Goal: Check status: Check status

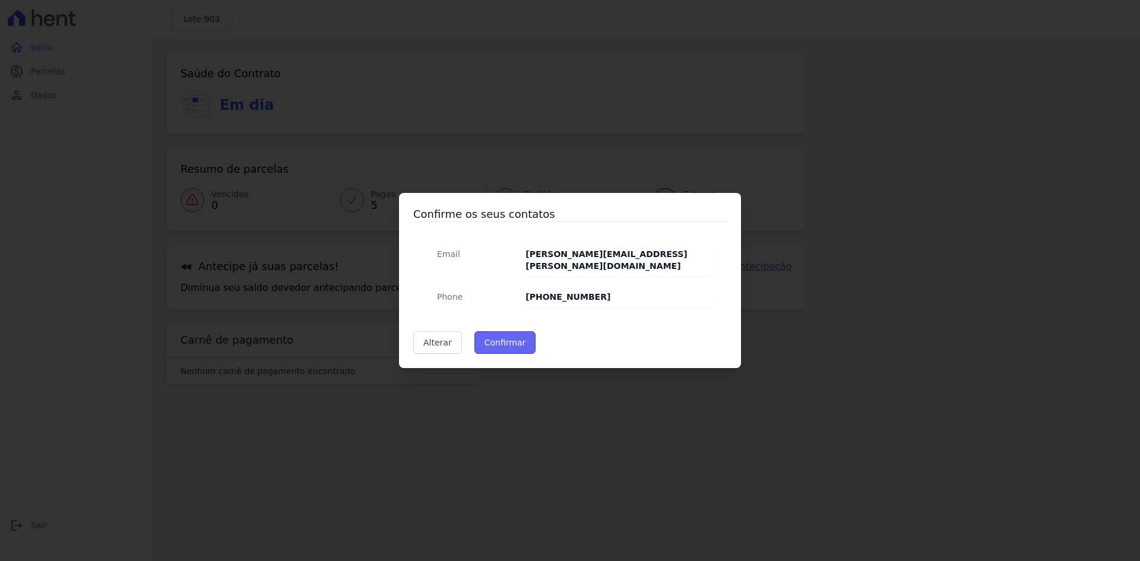
click at [504, 347] on button "Confirmar" at bounding box center [505, 342] width 62 height 23
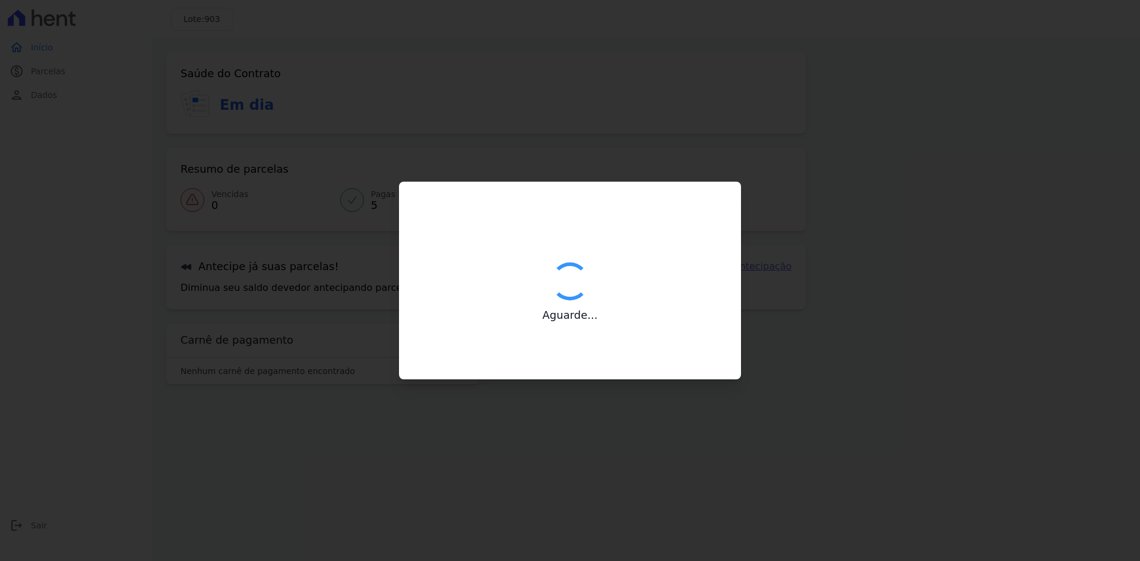
type input "Contatos confirmados com sucesso."
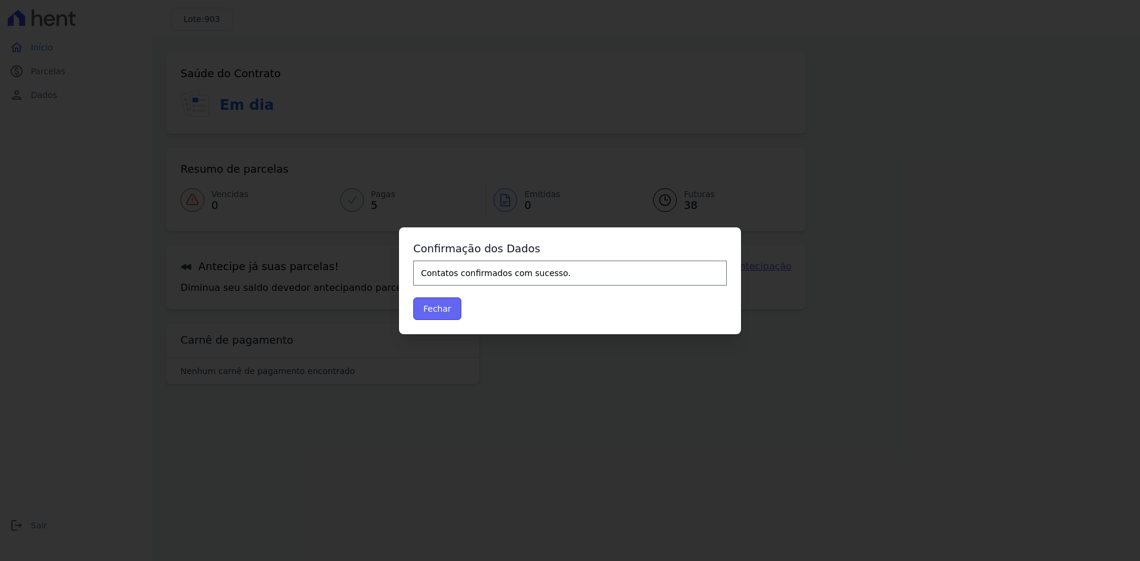
click at [454, 315] on button "Fechar" at bounding box center [437, 308] width 48 height 23
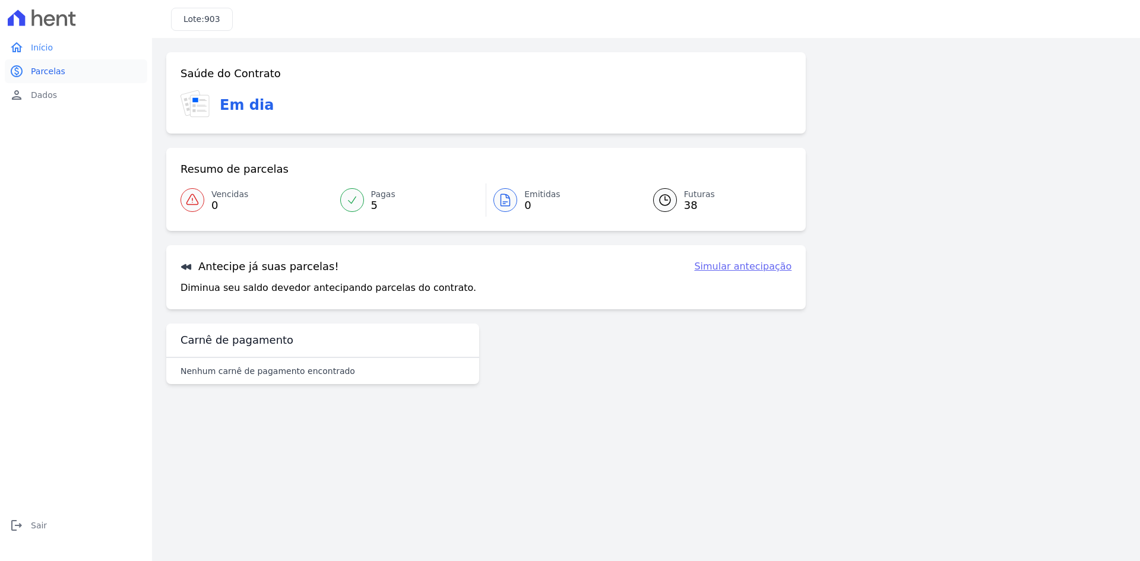
click at [33, 74] on span "Parcelas" at bounding box center [48, 71] width 34 height 12
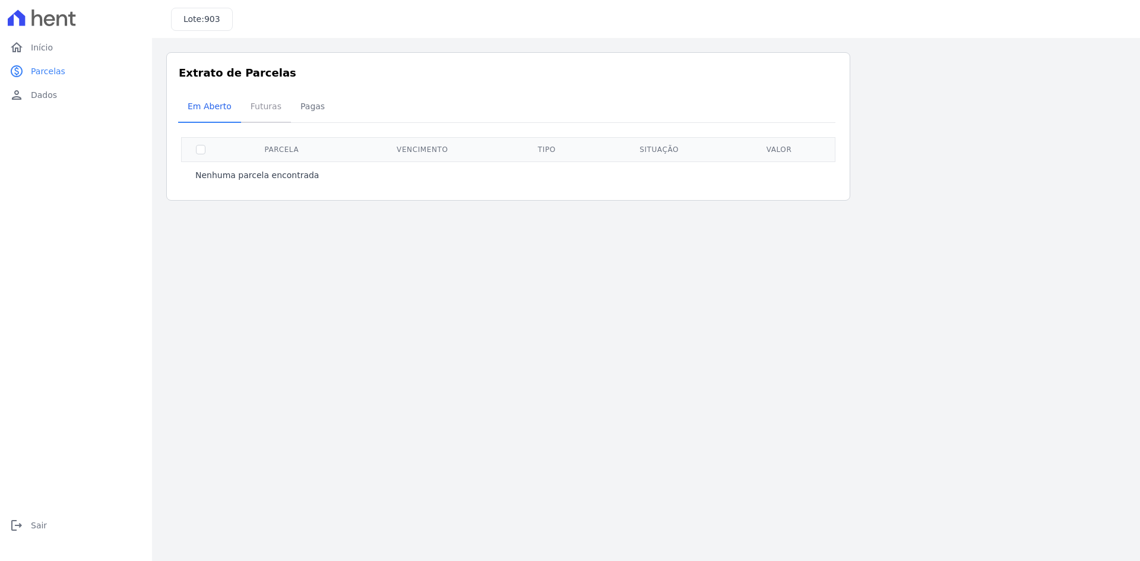
click at [269, 102] on span "Futuras" at bounding box center [265, 106] width 45 height 24
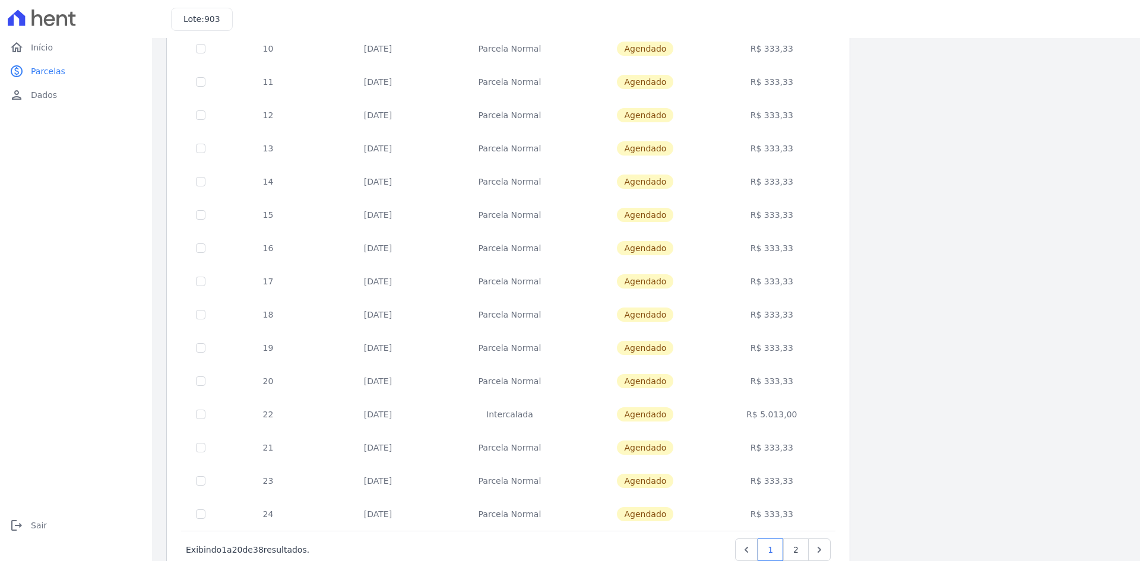
scroll to position [335, 0]
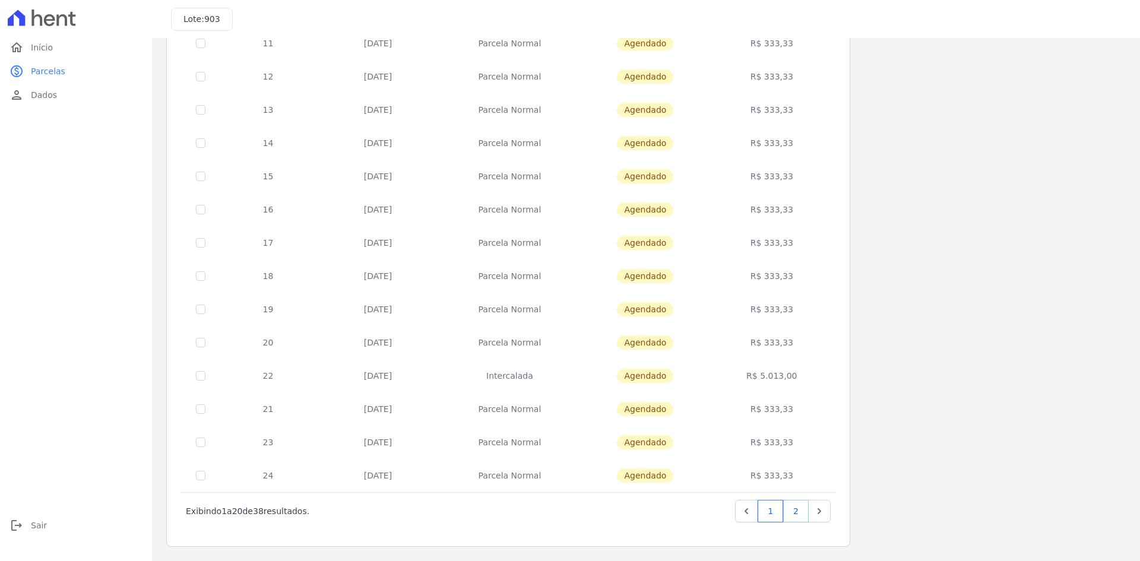
click at [795, 508] on link "2" at bounding box center [796, 511] width 26 height 23
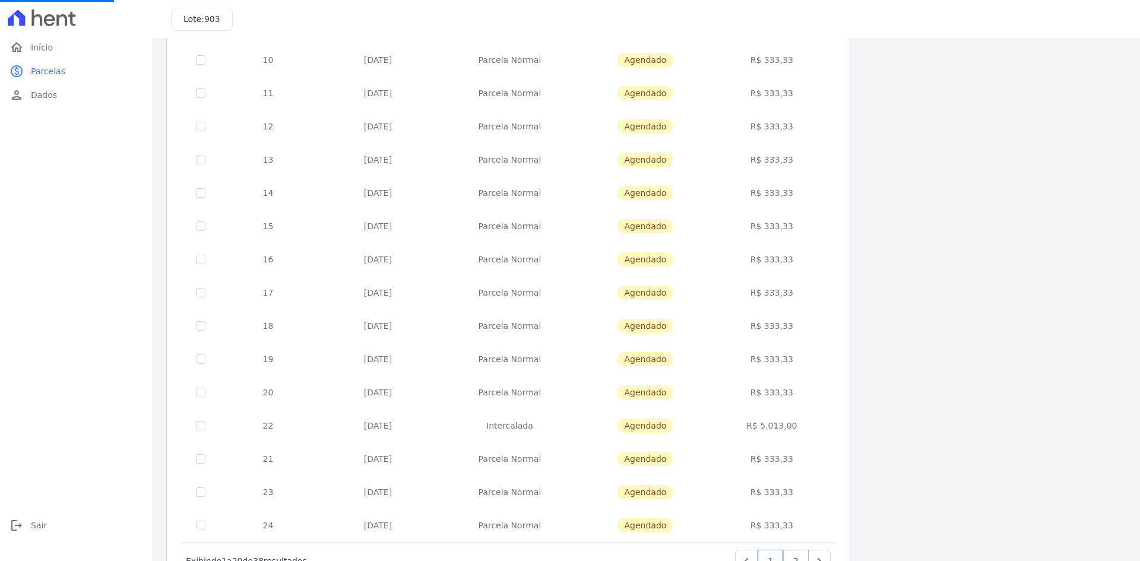
scroll to position [217, 0]
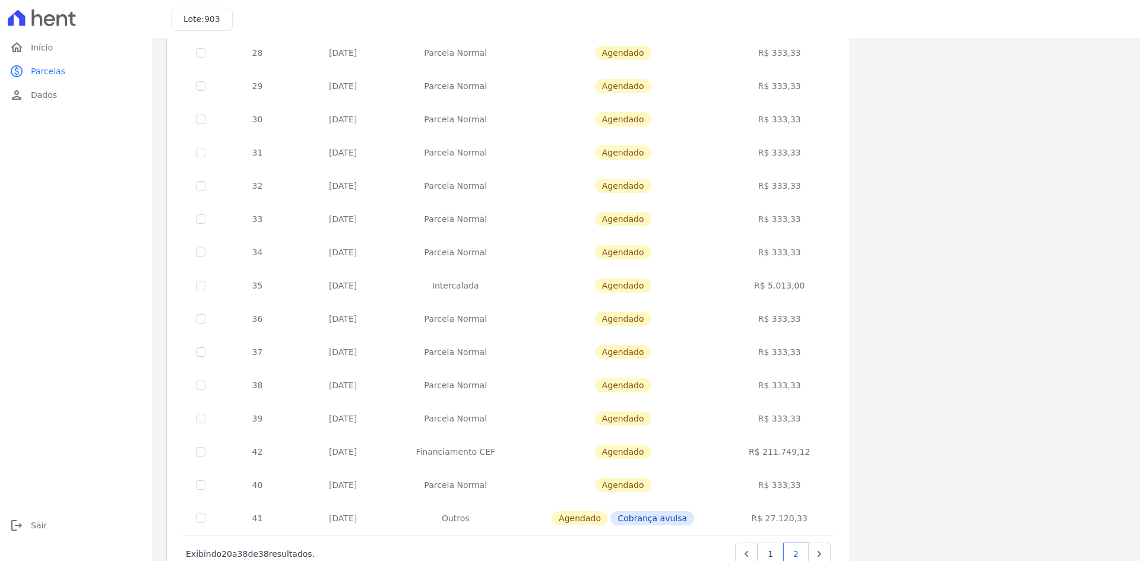
scroll to position [268, 0]
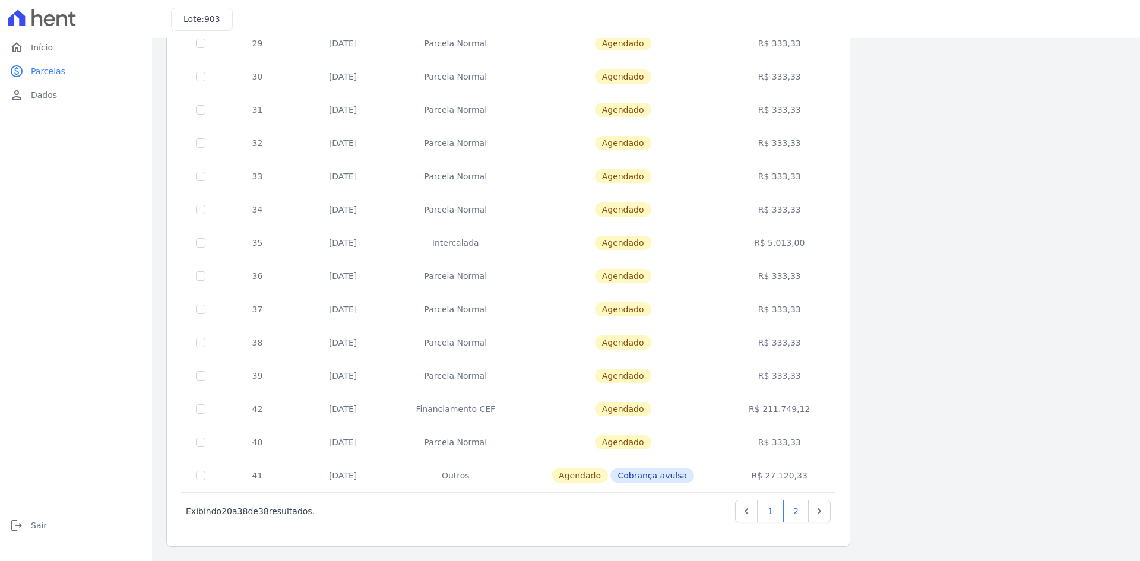
click at [771, 512] on link "1" at bounding box center [770, 511] width 26 height 23
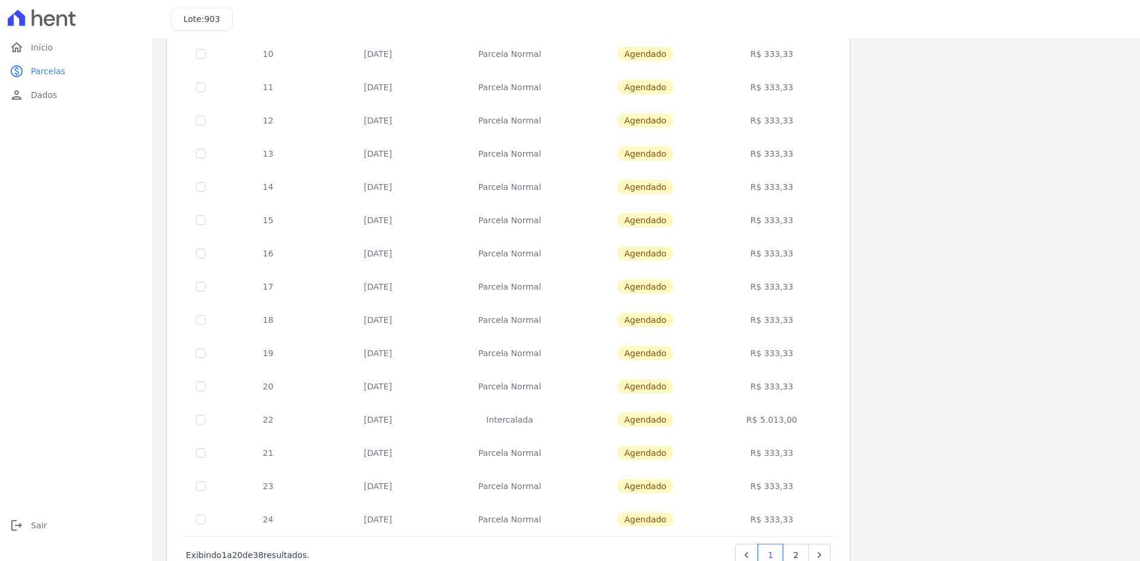
scroll to position [335, 0]
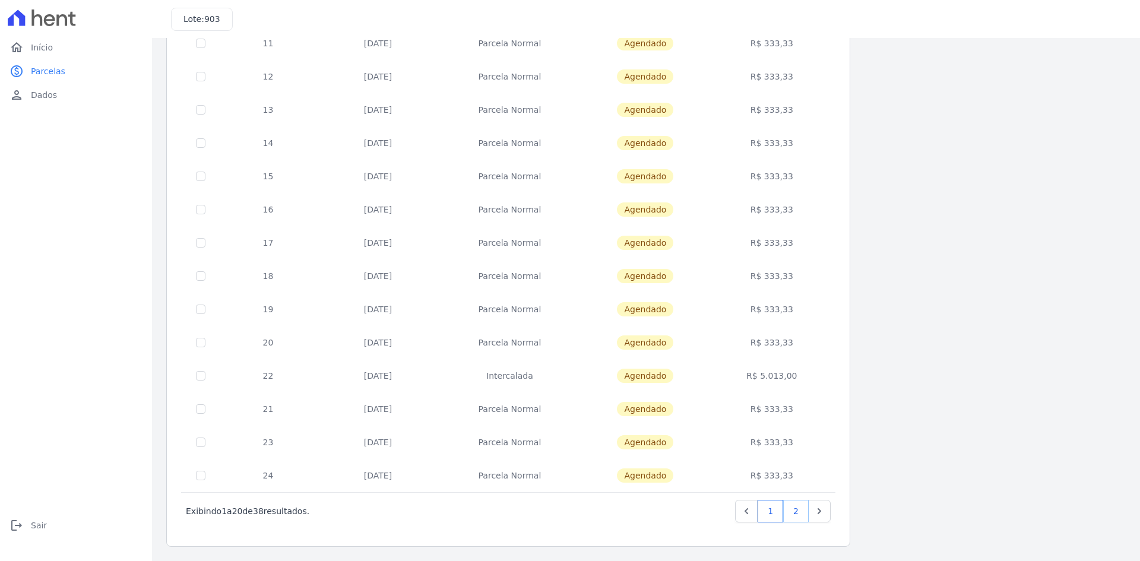
click at [799, 515] on link "2" at bounding box center [796, 511] width 26 height 23
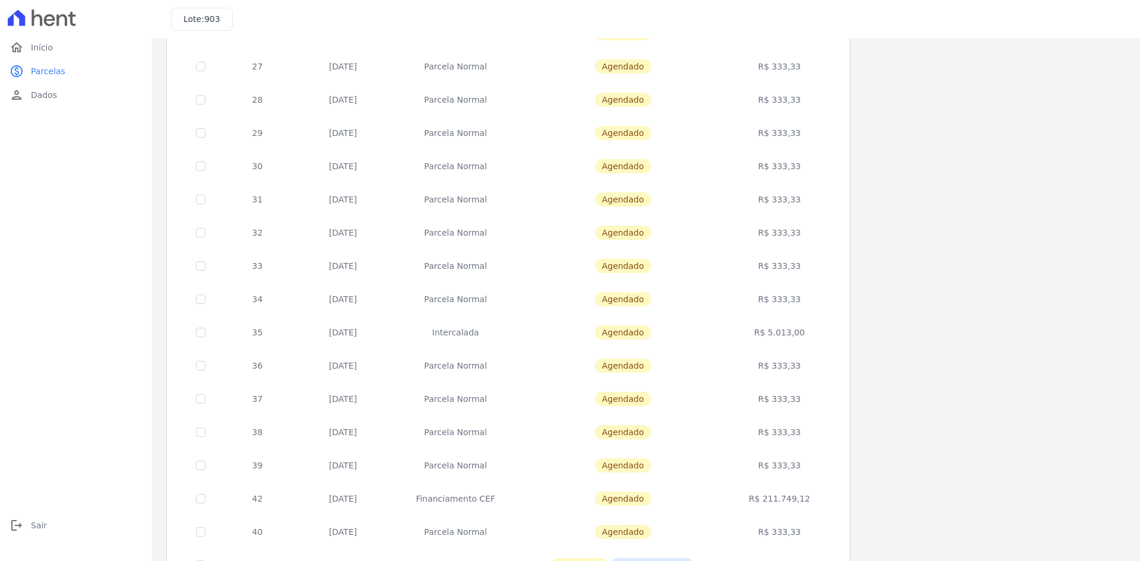
scroll to position [268, 0]
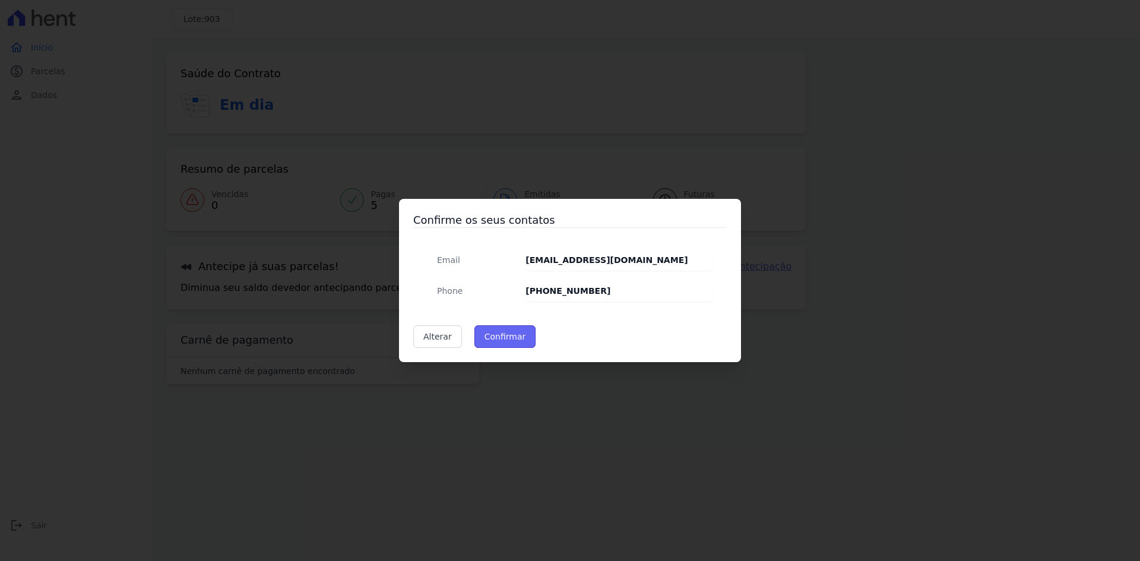
click at [508, 334] on button "Confirmar" at bounding box center [505, 336] width 62 height 23
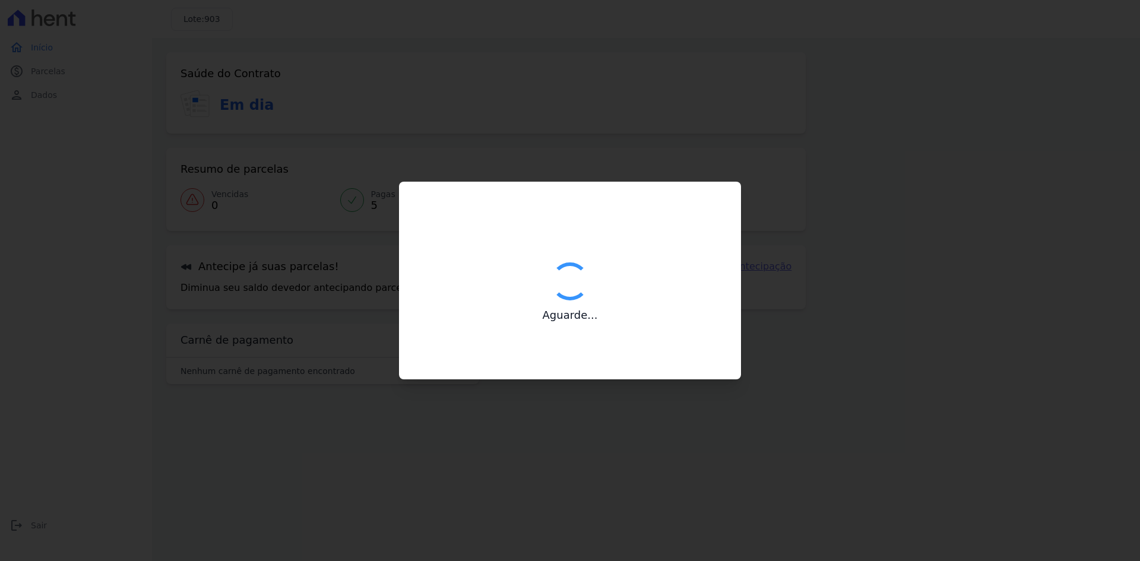
type input "Contatos confirmados com sucesso."
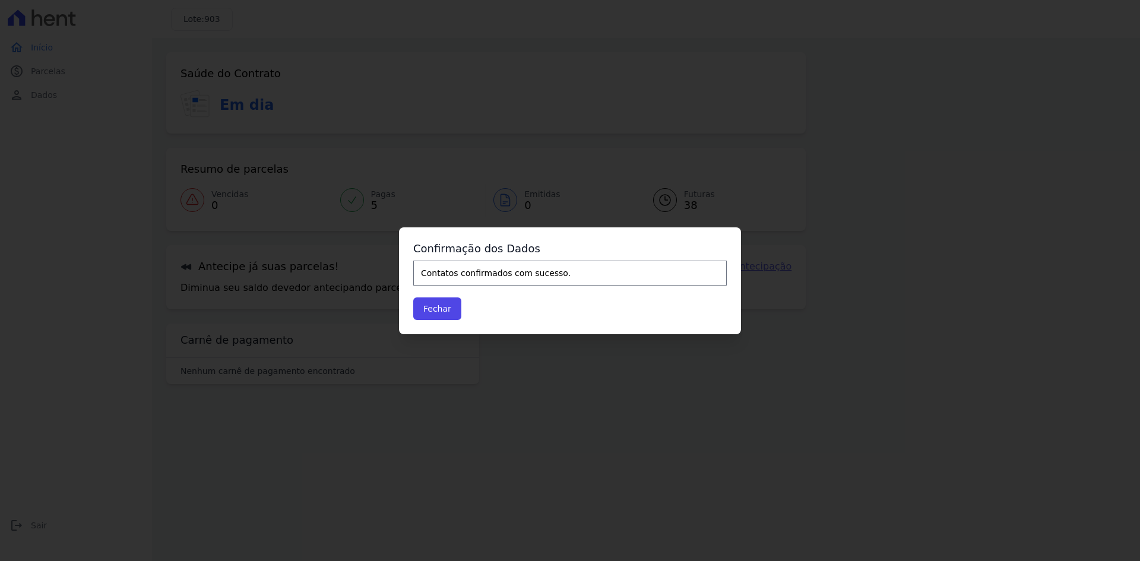
click at [481, 436] on div "Confirme os seus contatos Email gabriel.duarte.freitas30@gmail.com Phone (21) 9…" at bounding box center [570, 280] width 1140 height 561
click at [451, 318] on button "Fechar" at bounding box center [437, 308] width 48 height 23
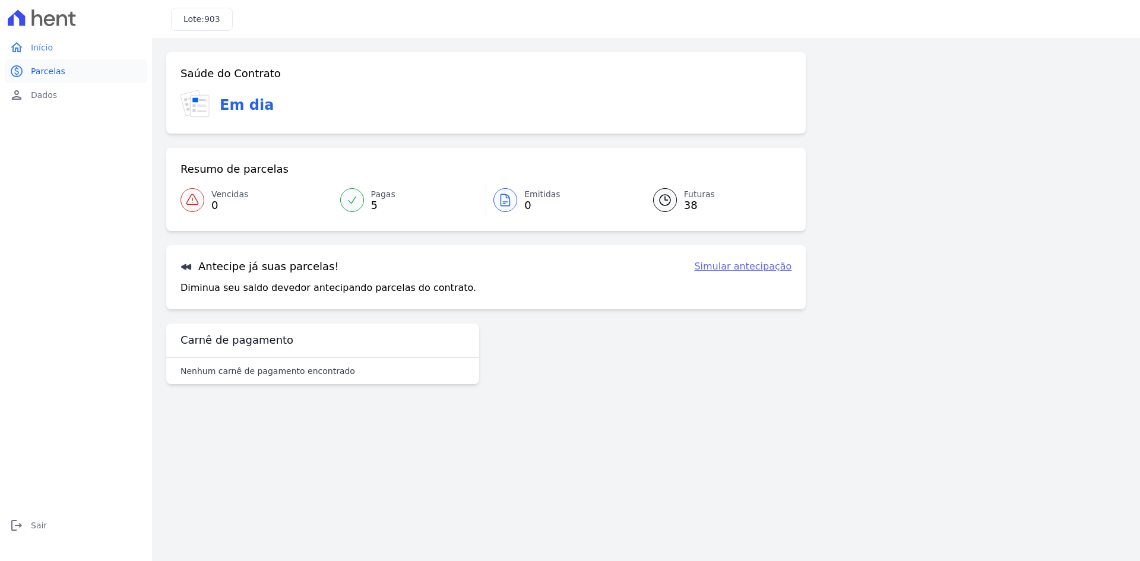
click at [58, 74] on span "Parcelas" at bounding box center [48, 71] width 34 height 12
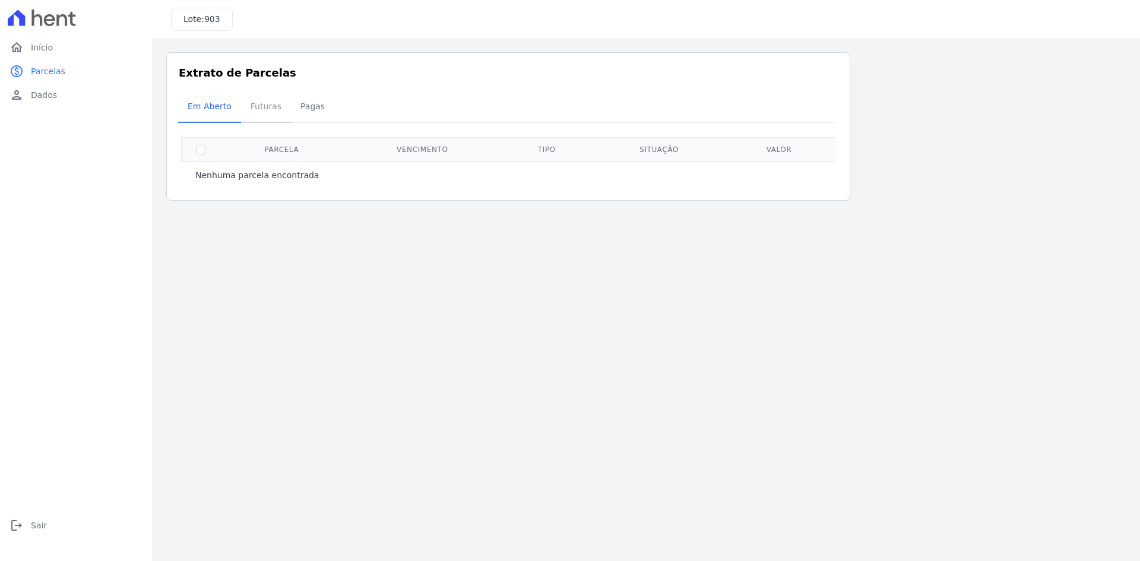
click at [257, 107] on span "Futuras" at bounding box center [265, 106] width 45 height 24
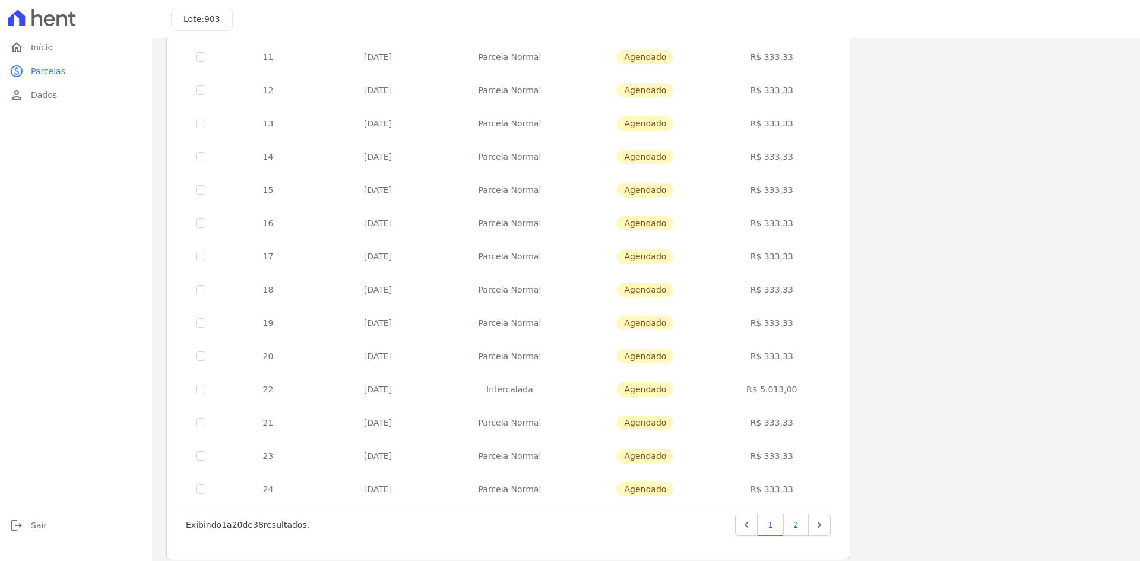
scroll to position [335, 0]
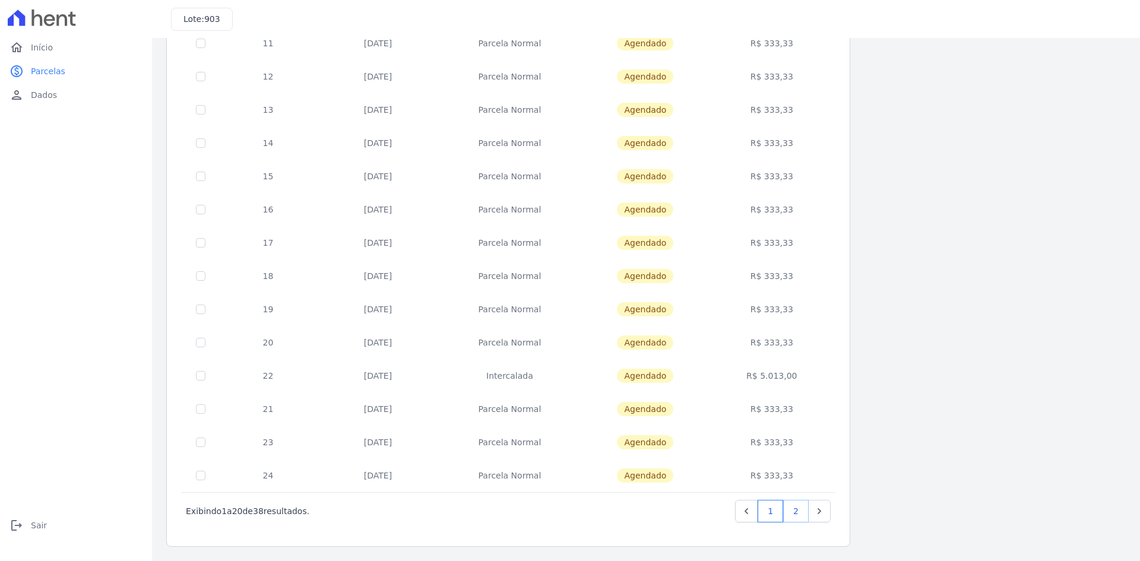
click at [798, 521] on link "2" at bounding box center [796, 511] width 26 height 23
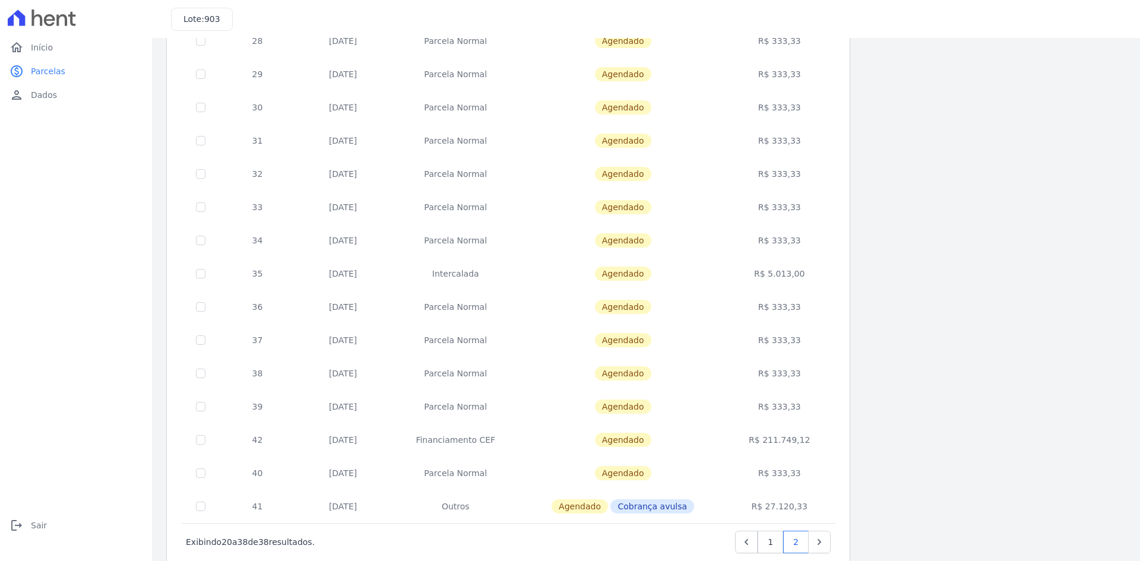
scroll to position [268, 0]
